Goal: Find specific page/section: Find specific page/section

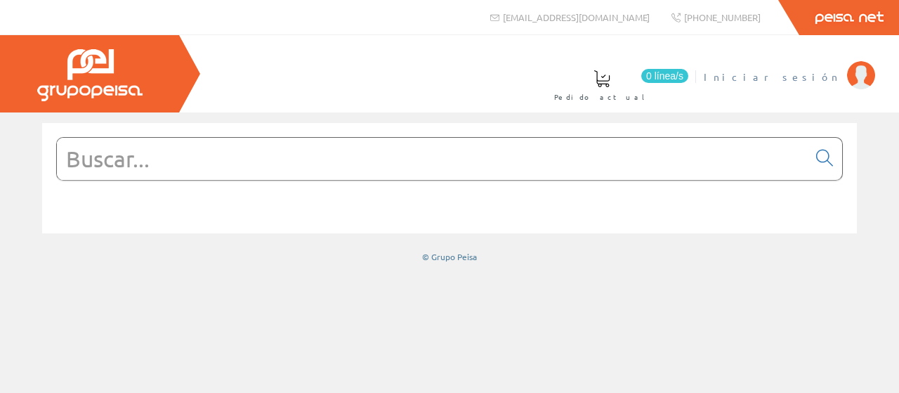
click at [799, 73] on span "Iniciar sesión" at bounding box center [772, 77] width 136 height 14
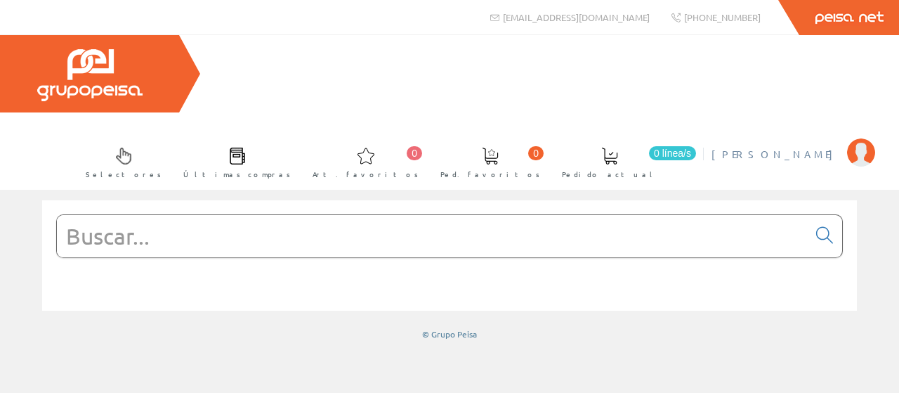
click at [790, 147] on span "Esteban Galindo Cañas" at bounding box center [775, 154] width 129 height 14
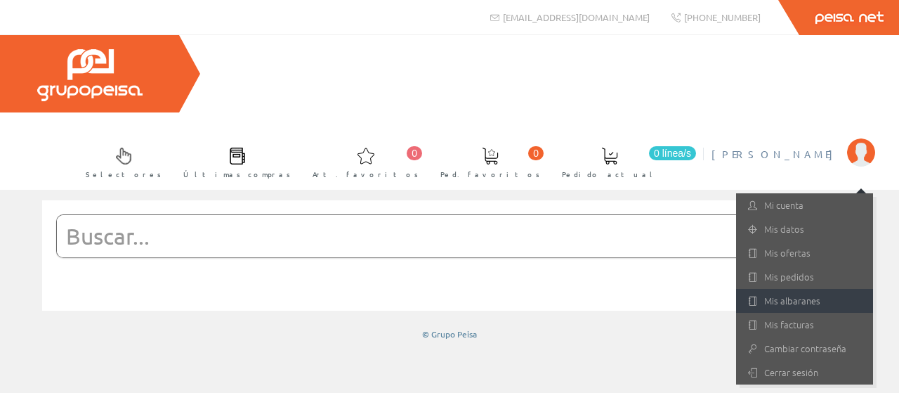
click at [794, 289] on link "Mis albaranes" at bounding box center [804, 301] width 137 height 24
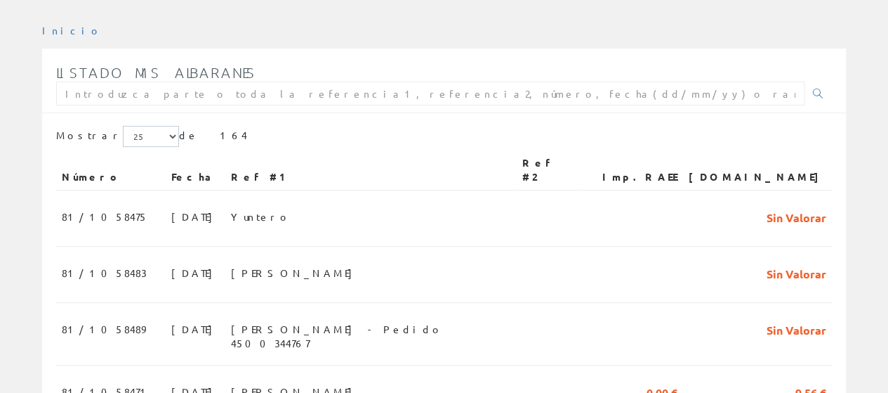
scroll to position [281, 0]
